Goal: Task Accomplishment & Management: Manage account settings

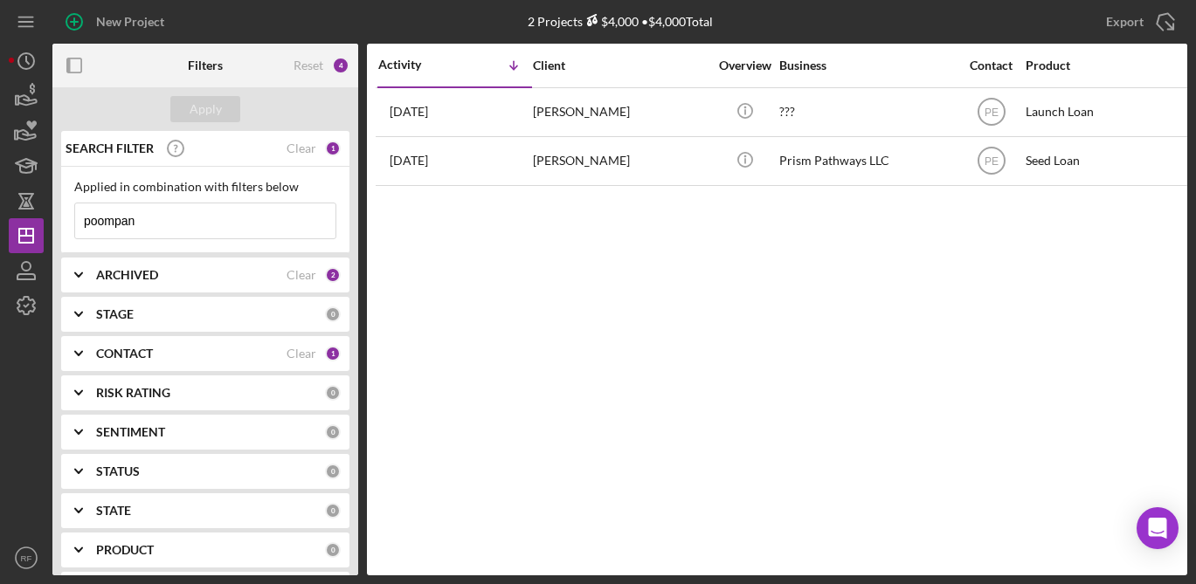
click at [139, 227] on input "poompan" at bounding box center [205, 220] width 260 height 35
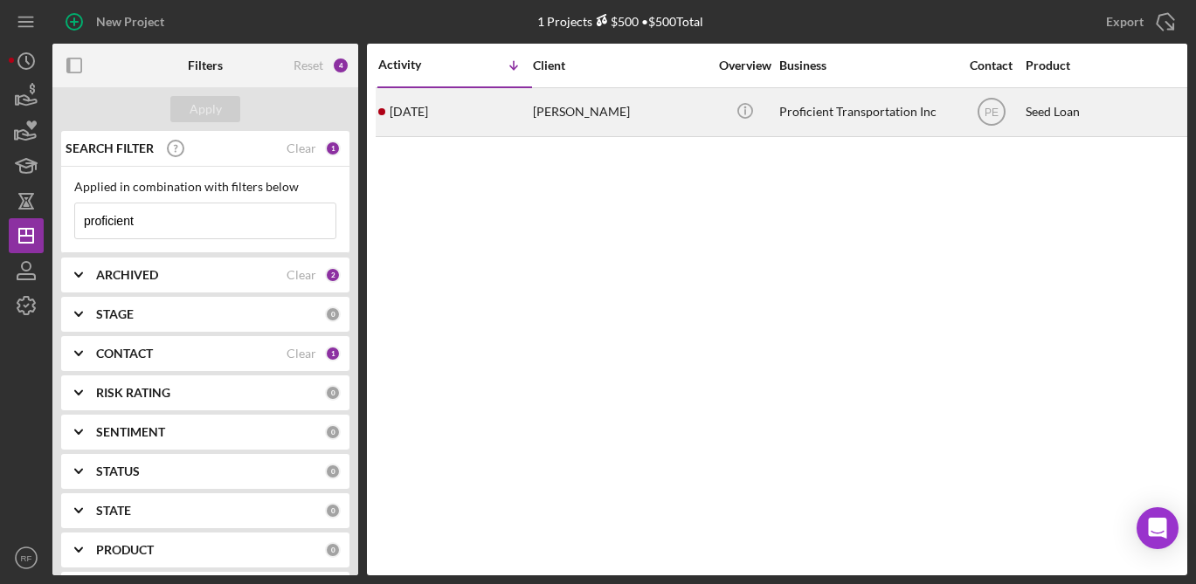
type input "proficient"
click at [669, 128] on div "[PERSON_NAME]" at bounding box center [620, 112] width 175 height 46
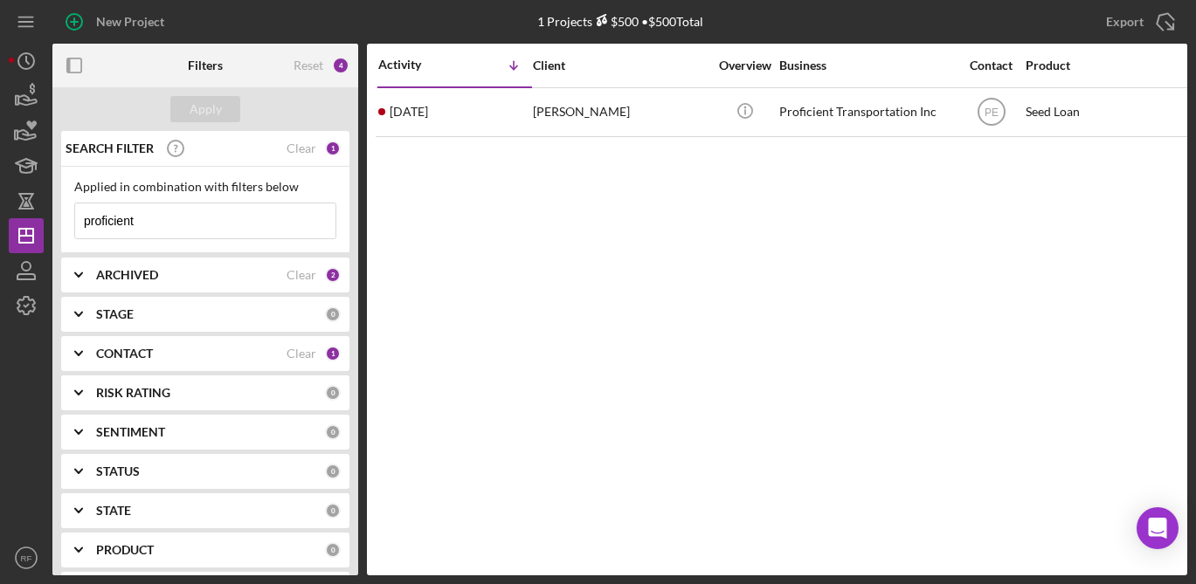
click at [146, 272] on b "ARCHIVED" at bounding box center [127, 275] width 62 height 14
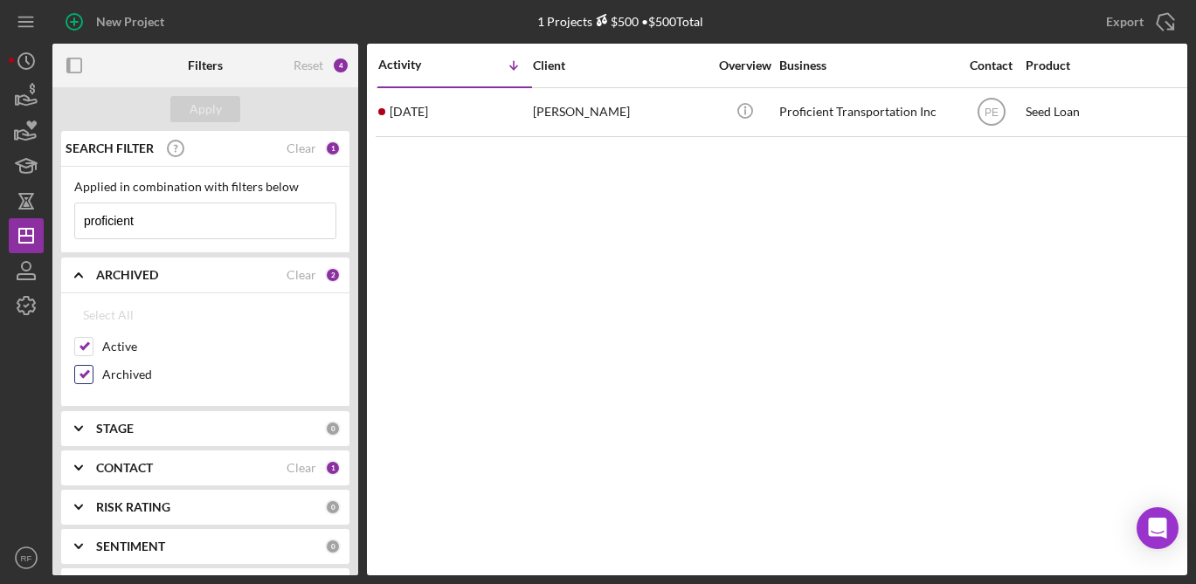
click at [111, 373] on label "Archived" at bounding box center [219, 374] width 234 height 17
click at [93, 373] on input "Archived" at bounding box center [83, 374] width 17 height 17
checkbox input "false"
click at [219, 107] on div "Apply" at bounding box center [206, 109] width 32 height 26
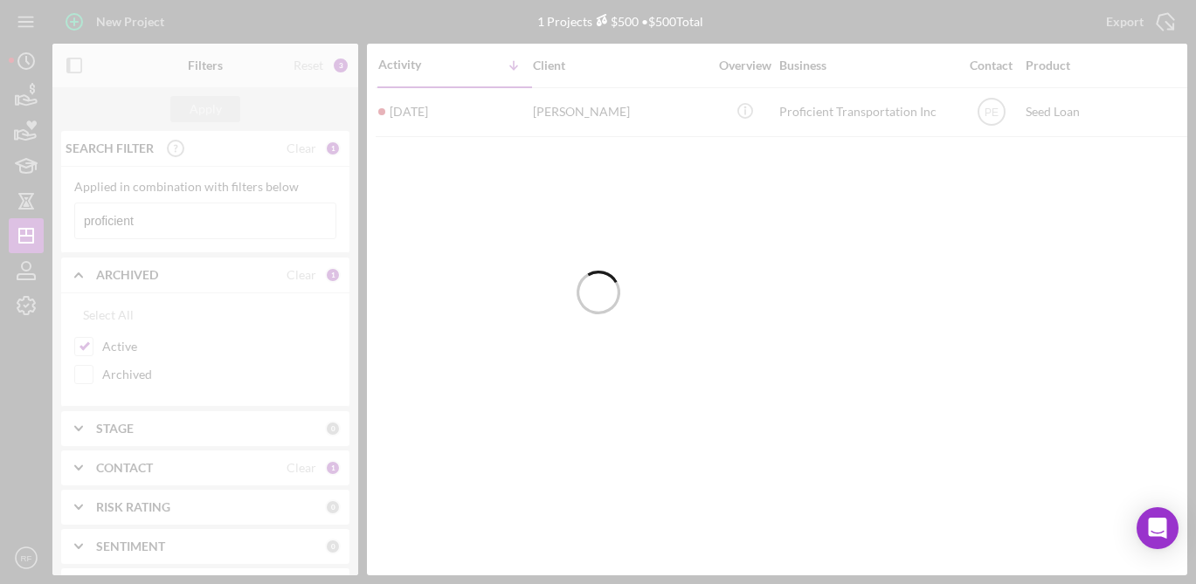
click at [179, 472] on div at bounding box center [598, 292] width 1196 height 584
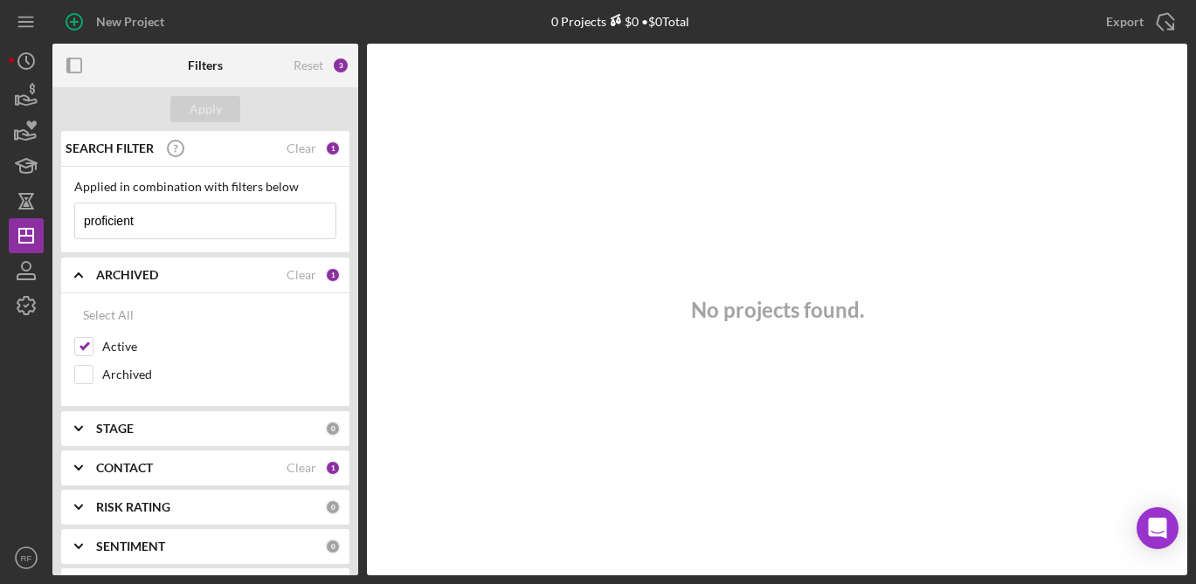
click at [172, 469] on div "CONTACT" at bounding box center [191, 468] width 190 height 14
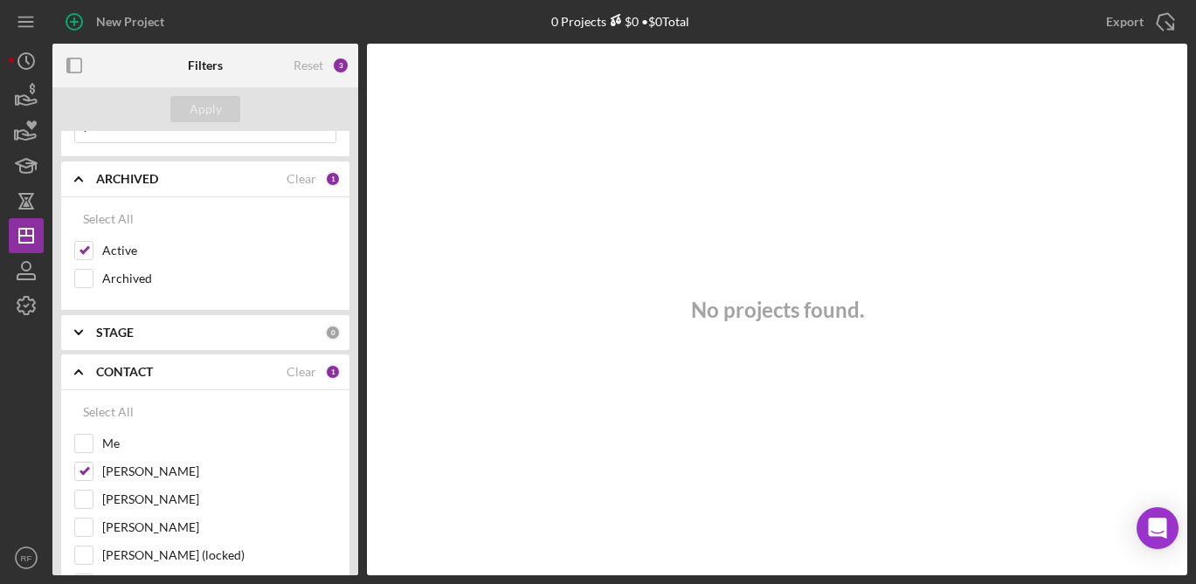
scroll to position [235, 0]
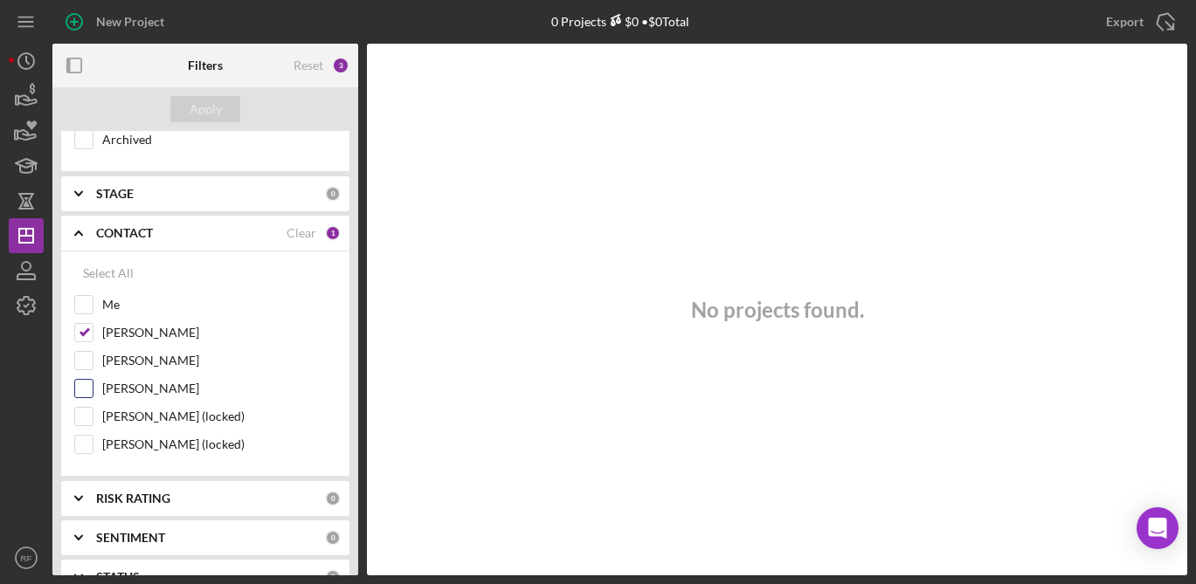
click at [151, 391] on label "[PERSON_NAME]" at bounding box center [219, 388] width 234 height 17
click at [93, 391] on input "[PERSON_NAME]" at bounding box center [83, 388] width 17 height 17
checkbox input "true"
click at [220, 103] on button "Apply" at bounding box center [205, 109] width 70 height 26
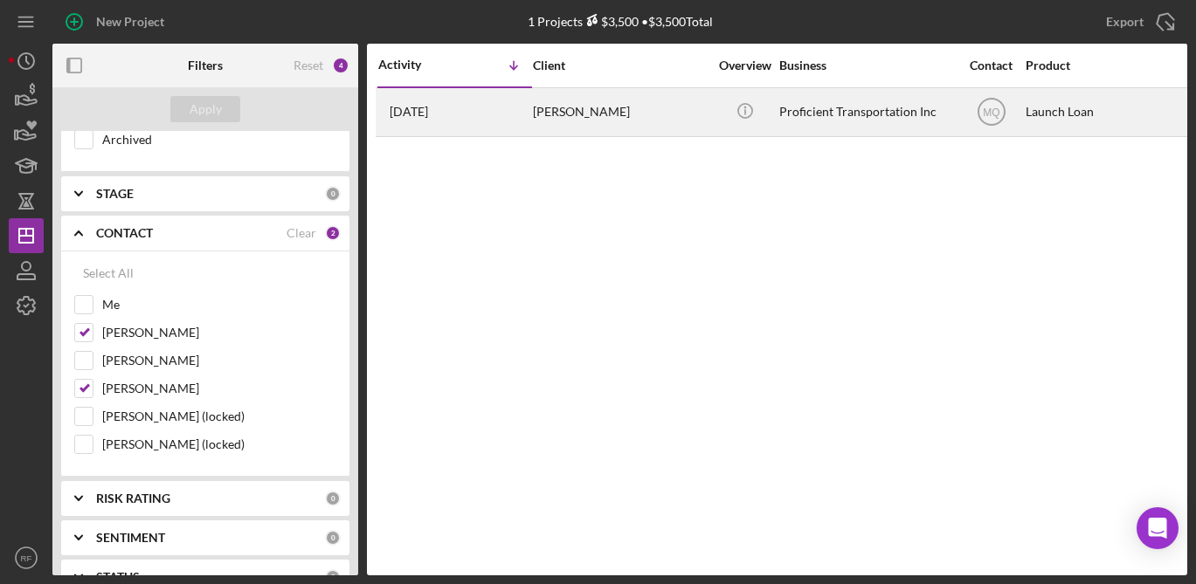
click at [643, 118] on div "[PERSON_NAME]" at bounding box center [620, 112] width 175 height 46
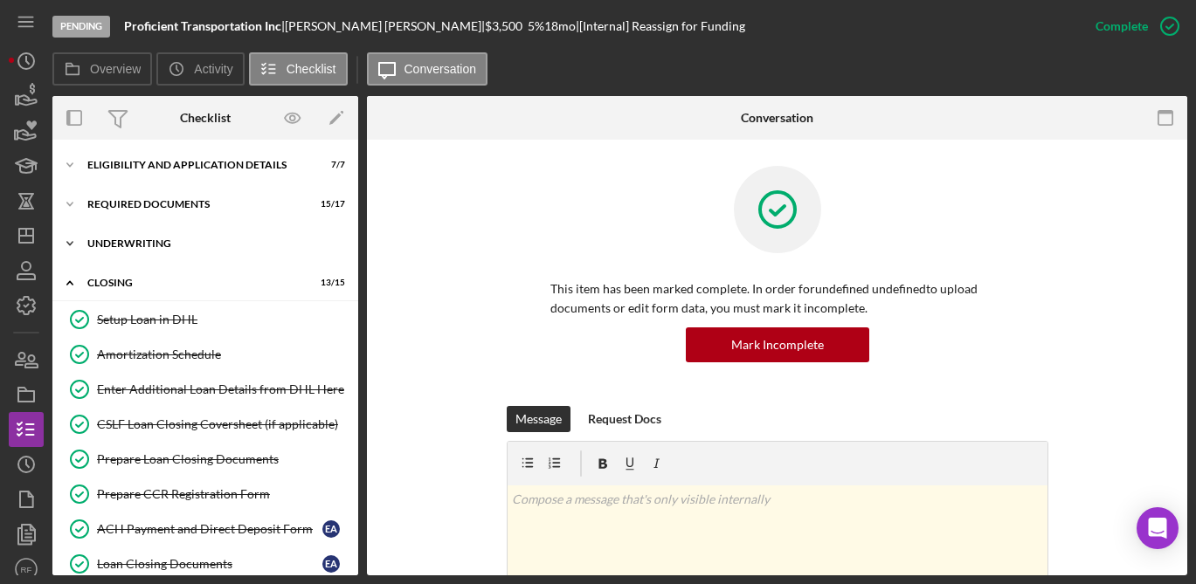
click at [157, 236] on div "Icon/Expander Underwriting 6 / 10" at bounding box center [205, 243] width 306 height 35
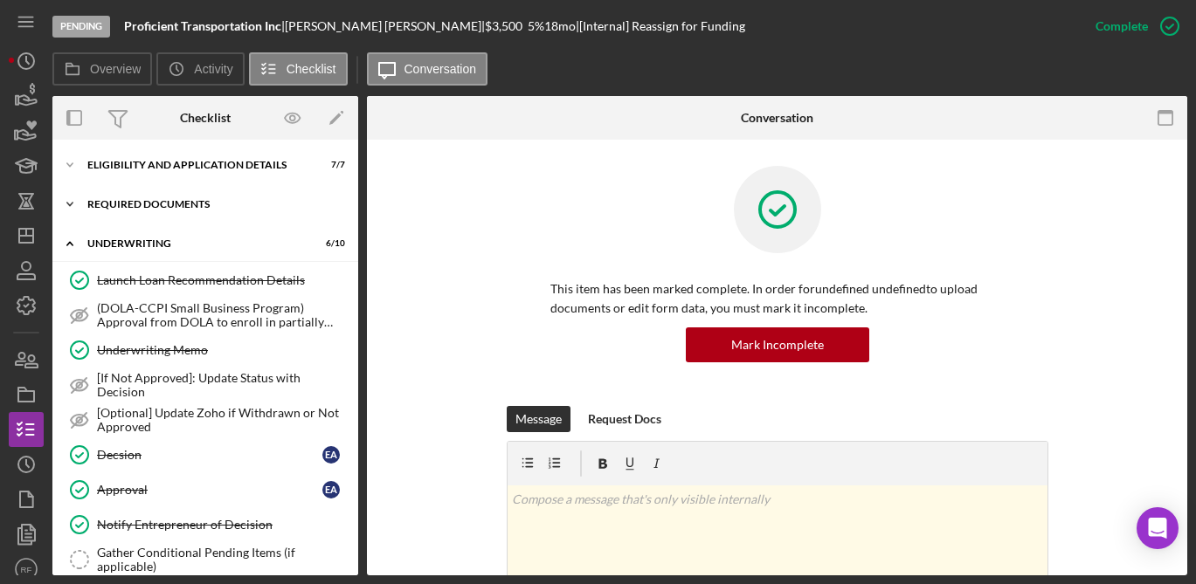
click at [217, 192] on div "Icon/Expander Required Documents 15 / 17" at bounding box center [205, 204] width 306 height 35
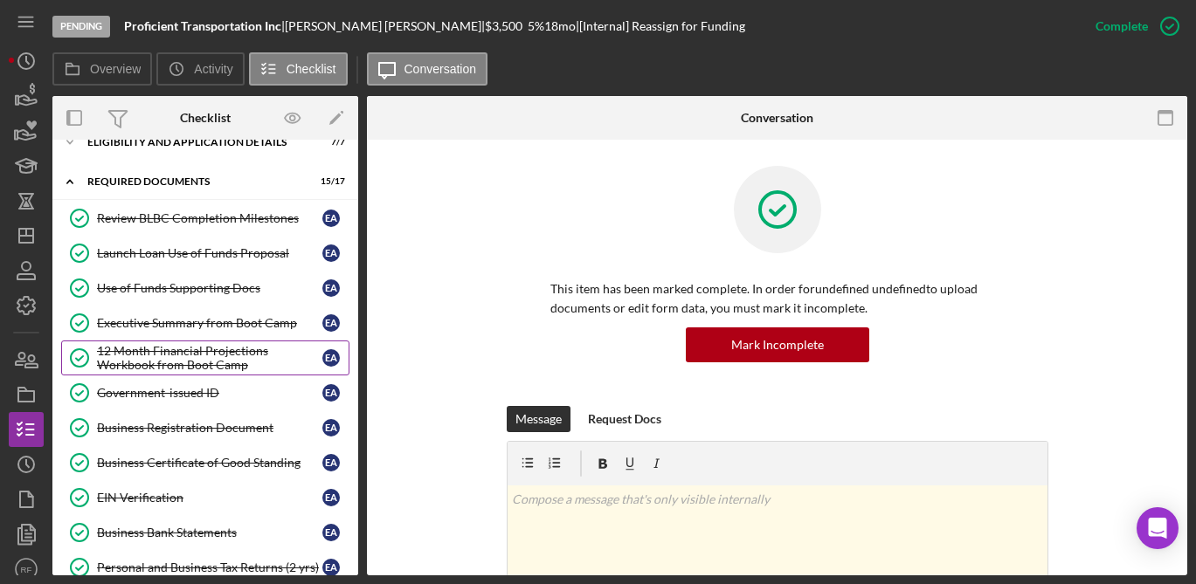
scroll to position [81, 0]
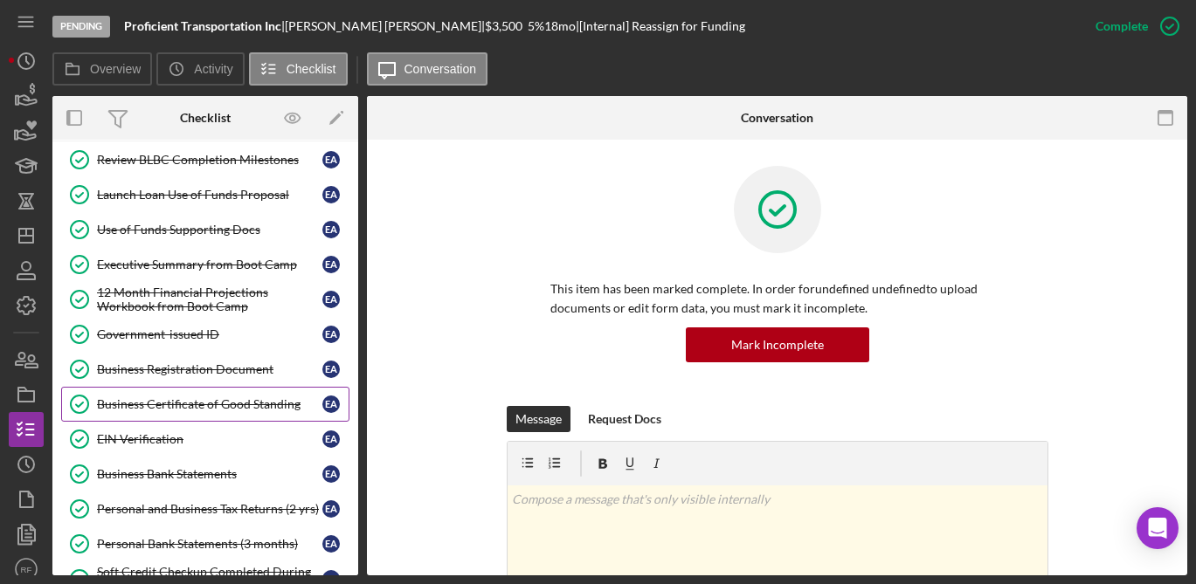
click at [260, 413] on link "Business Certificate of Good Standing Business Certificate of Good Standing E A" at bounding box center [205, 404] width 288 height 35
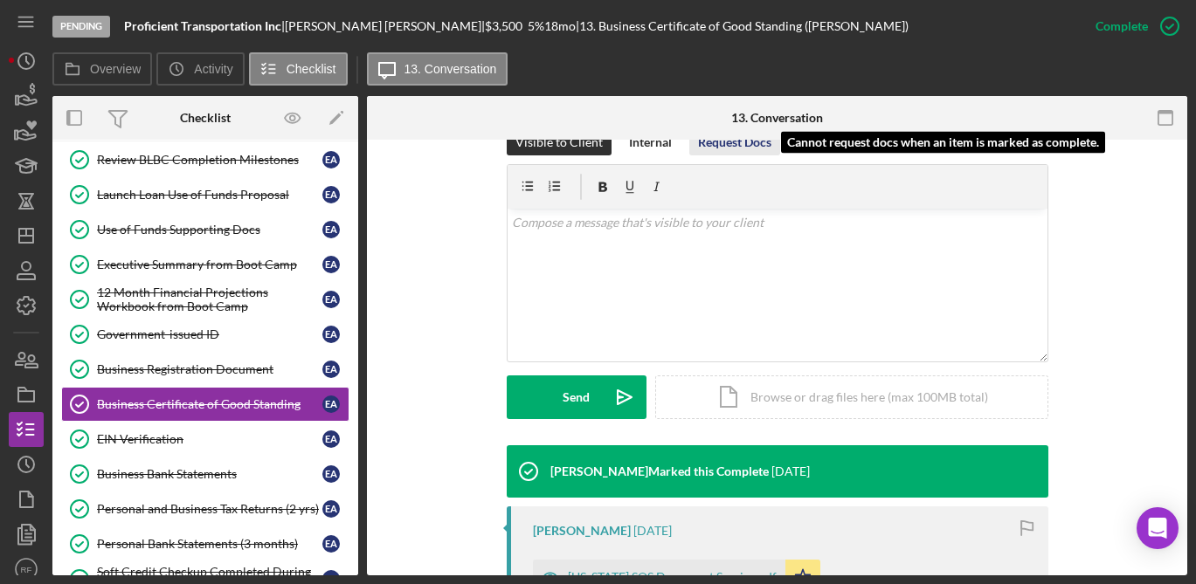
scroll to position [343, 0]
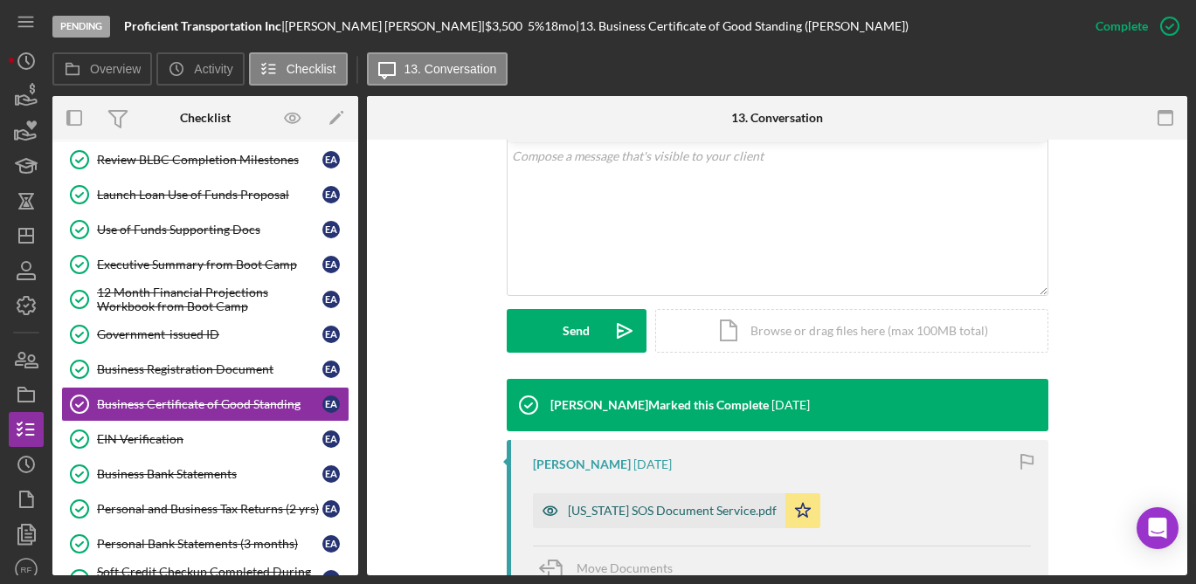
click at [700, 516] on div "[US_STATE] SOS Document Service.pdf" at bounding box center [672, 511] width 209 height 14
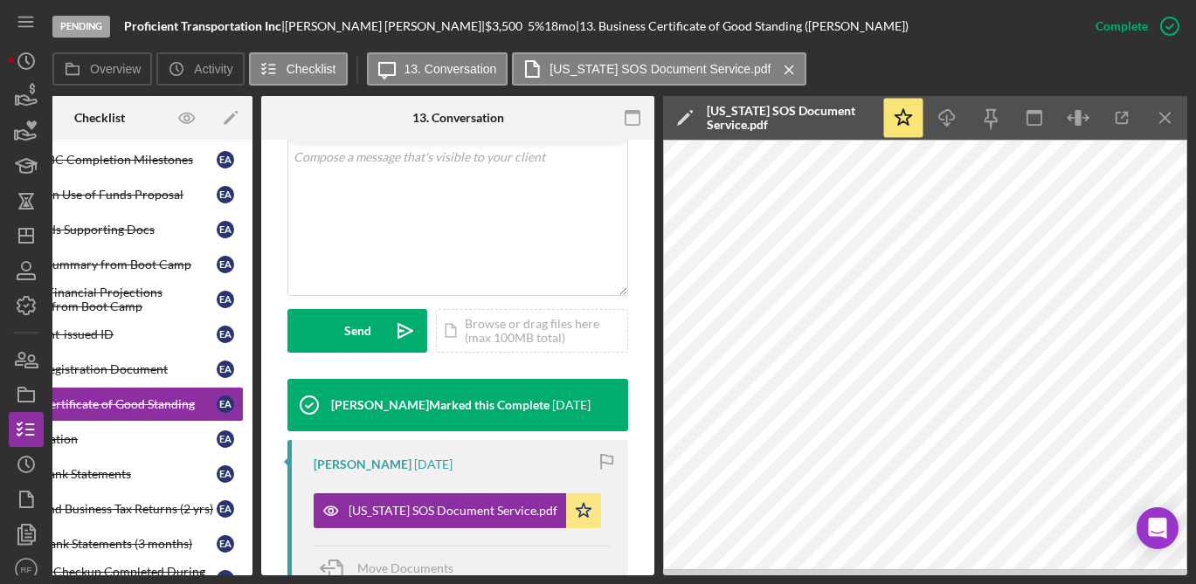
scroll to position [0, 0]
